Goal: Information Seeking & Learning: Learn about a topic

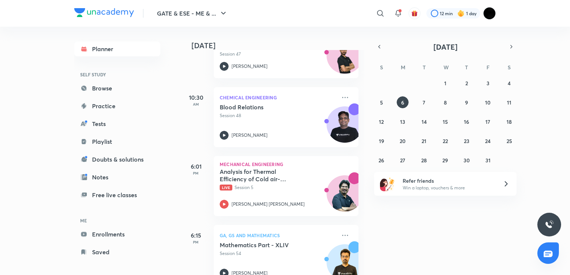
scroll to position [234, 0]
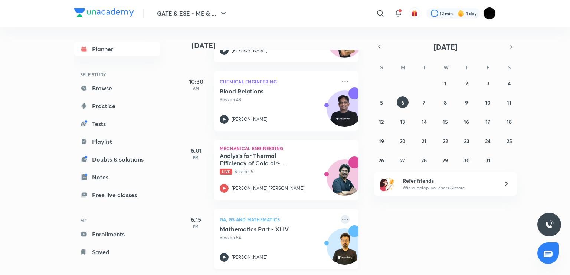
click at [341, 215] on icon at bounding box center [345, 219] width 9 height 9
click at [314, 253] on div "[PERSON_NAME]" at bounding box center [278, 257] width 117 height 9
